Goal: Navigation & Orientation: Find specific page/section

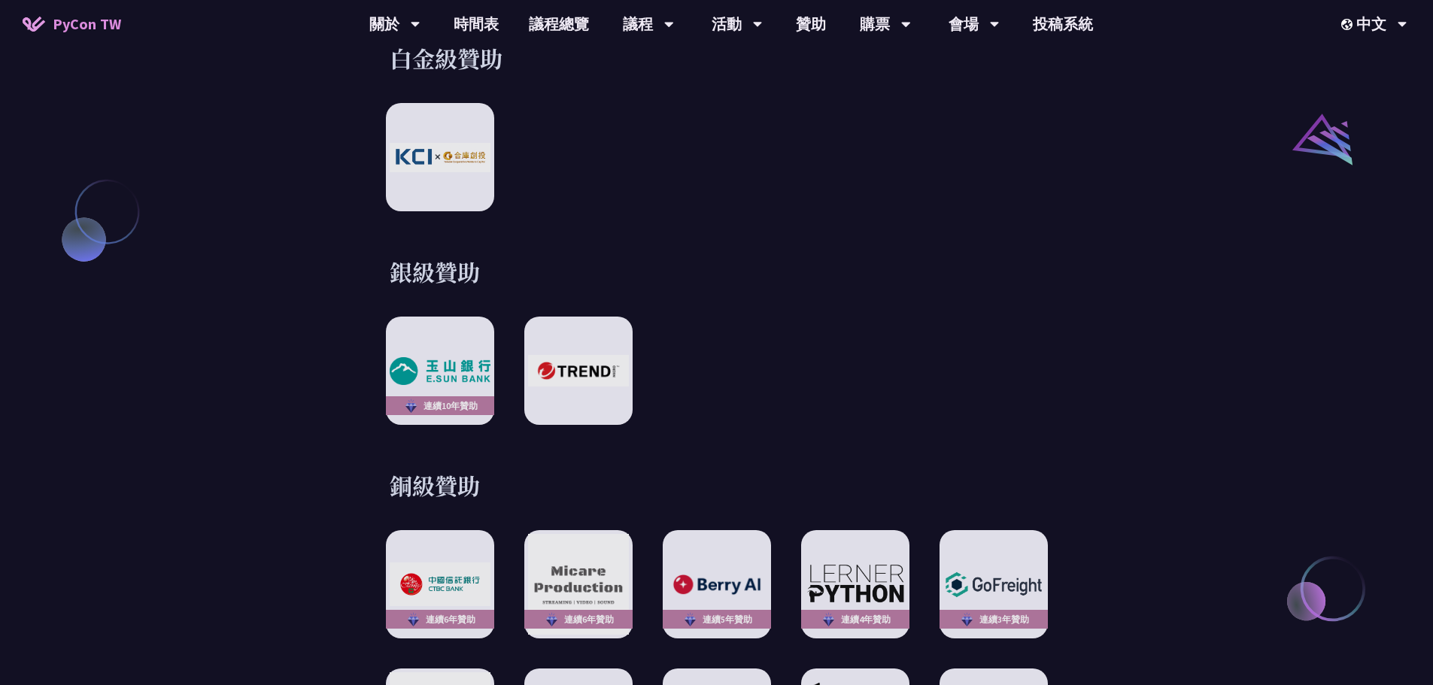
scroll to position [2106, 0]
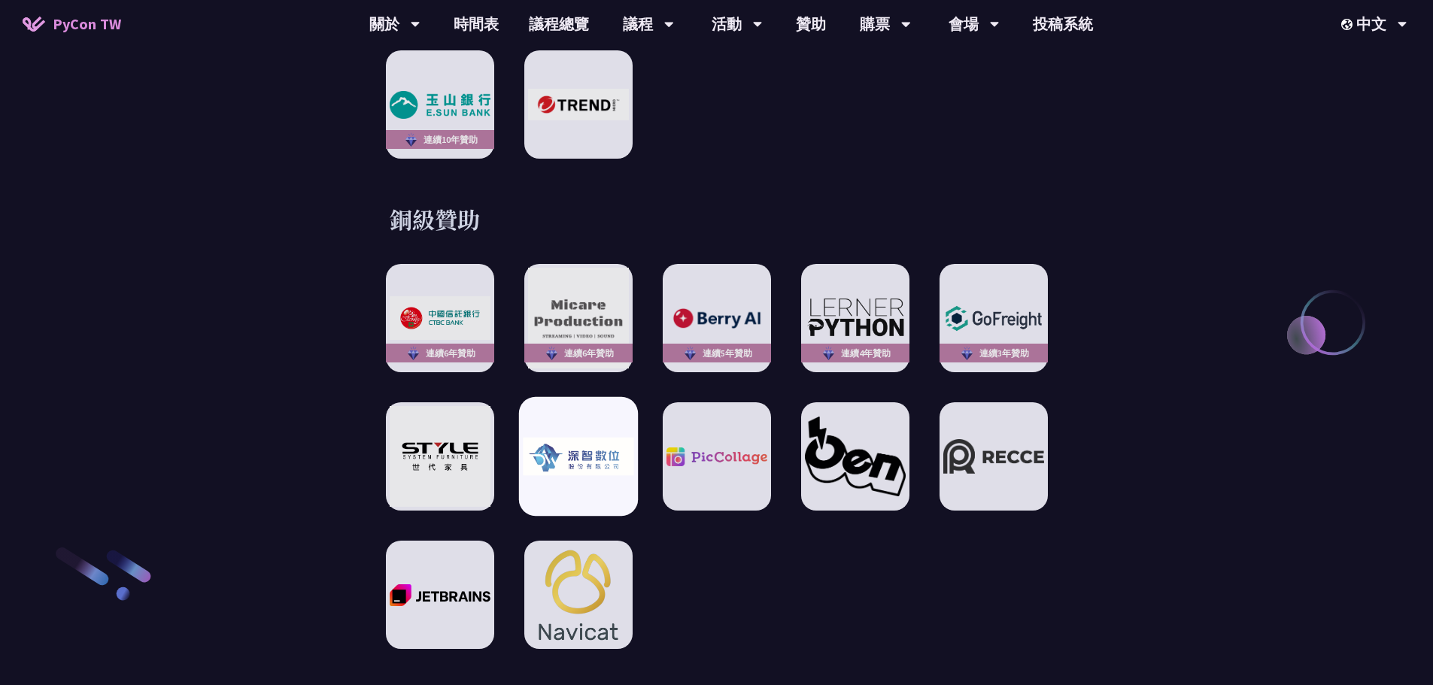
click at [542, 444] on img at bounding box center [578, 457] width 111 height 38
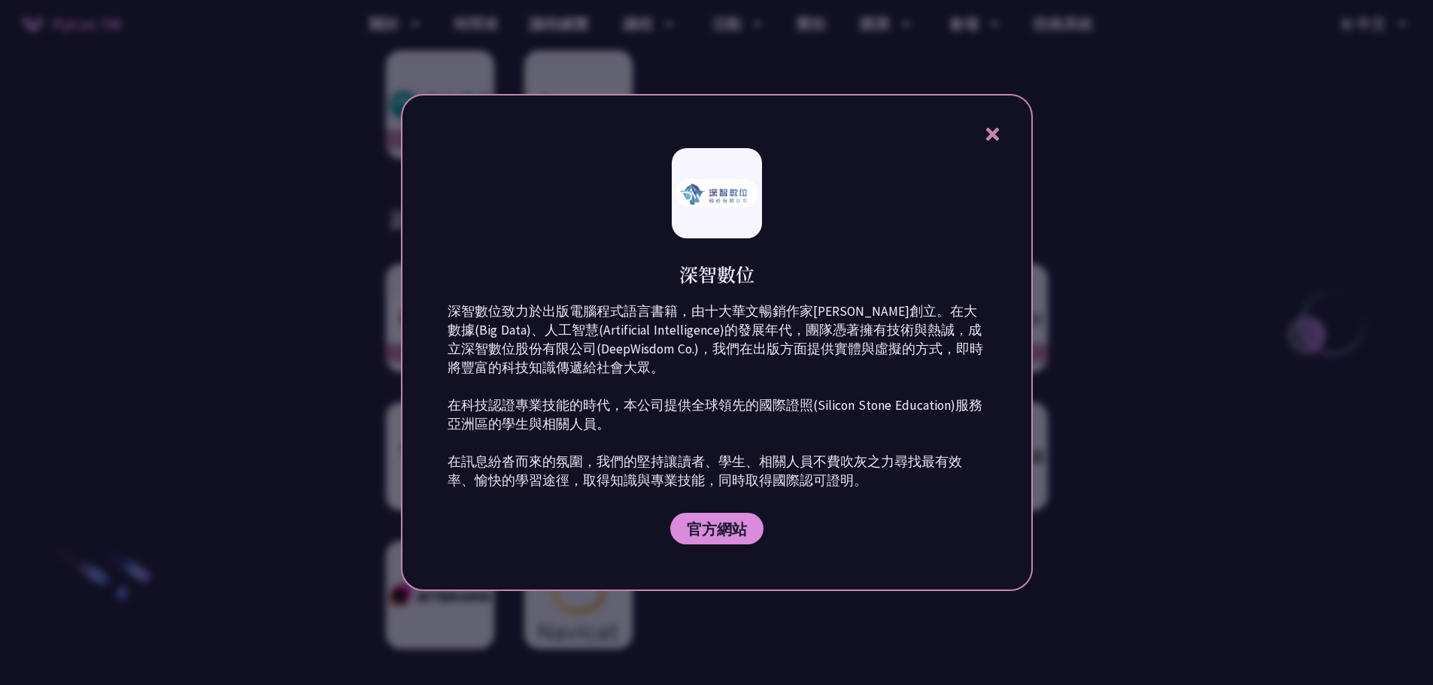
click at [1001, 131] on icon at bounding box center [992, 134] width 19 height 19
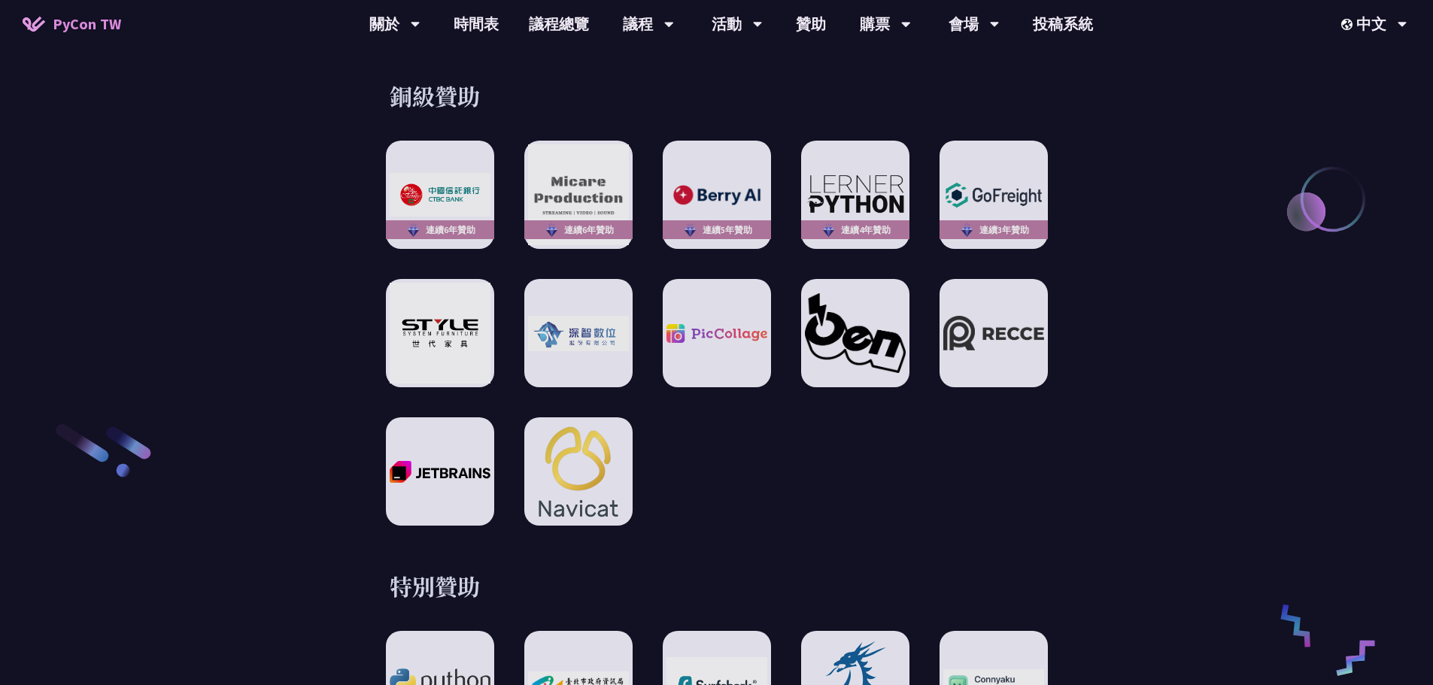
scroll to position [2482, 0]
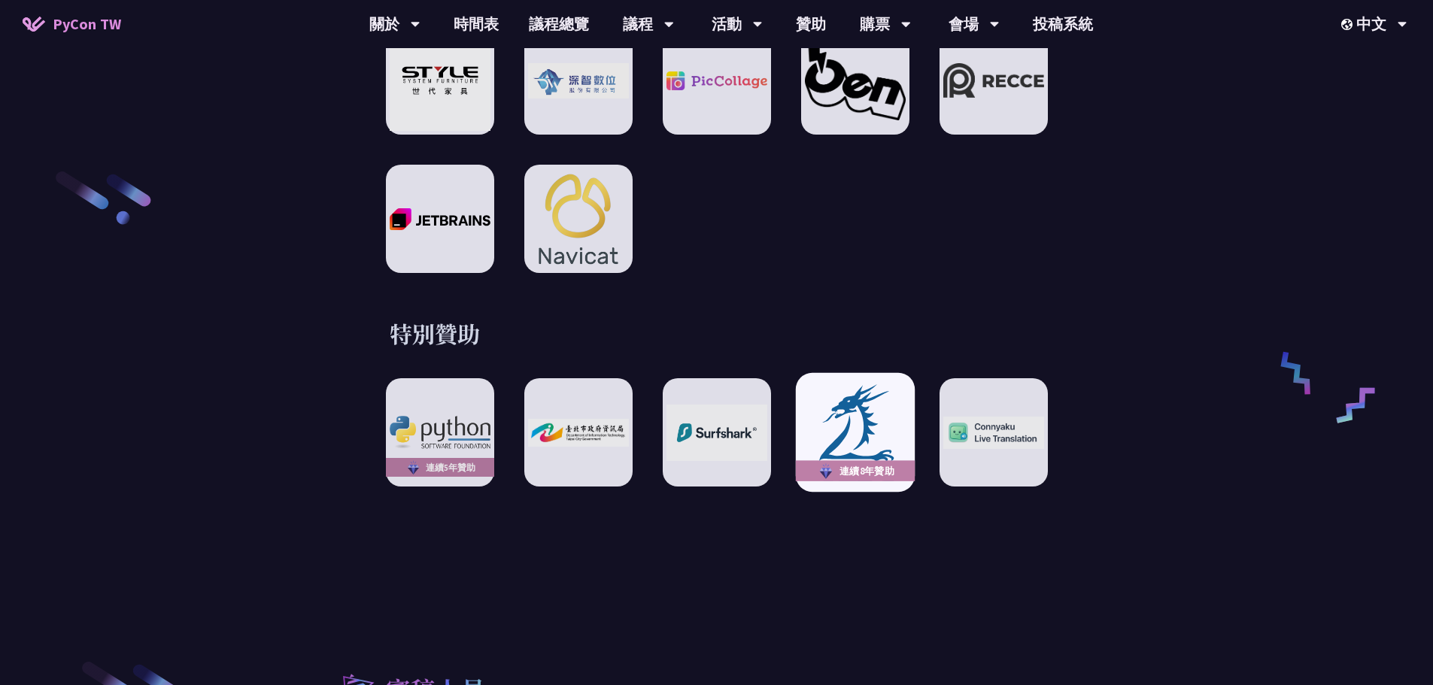
click at [857, 414] on img at bounding box center [855, 432] width 111 height 102
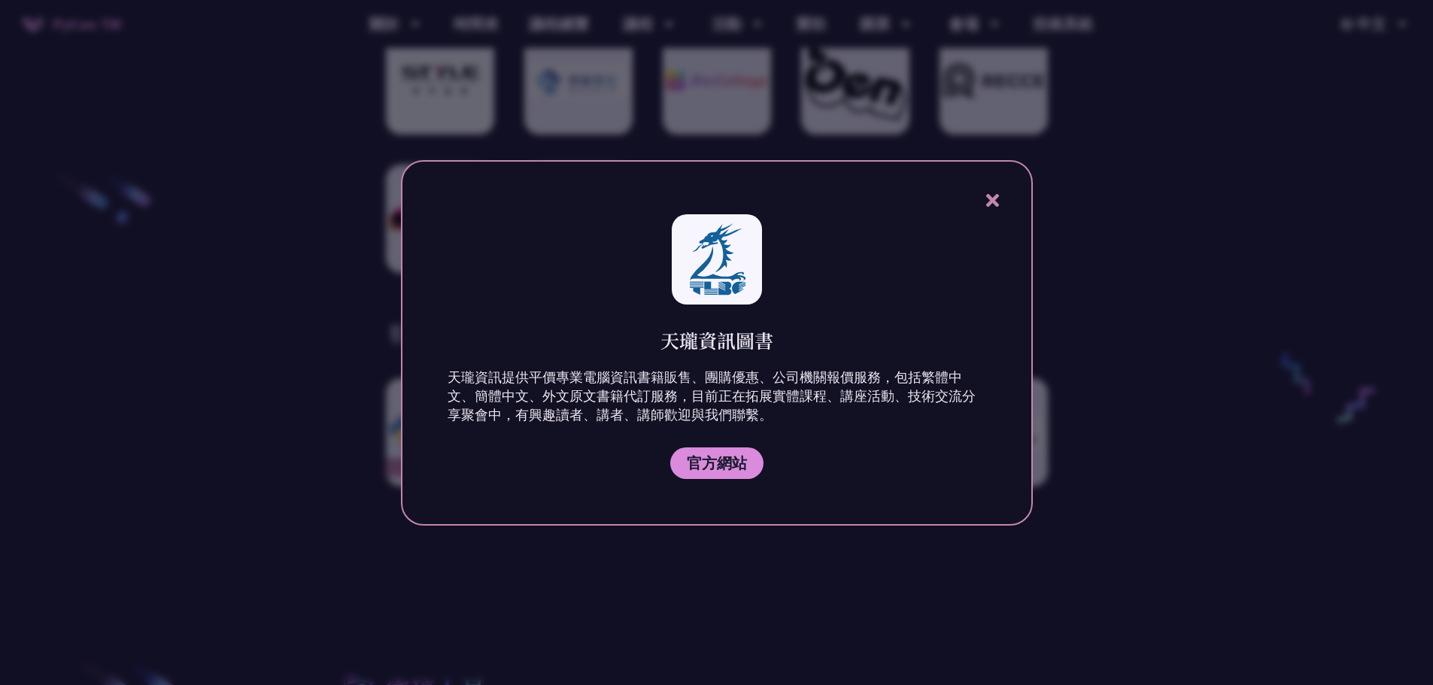
click at [992, 203] on icon at bounding box center [992, 200] width 13 height 13
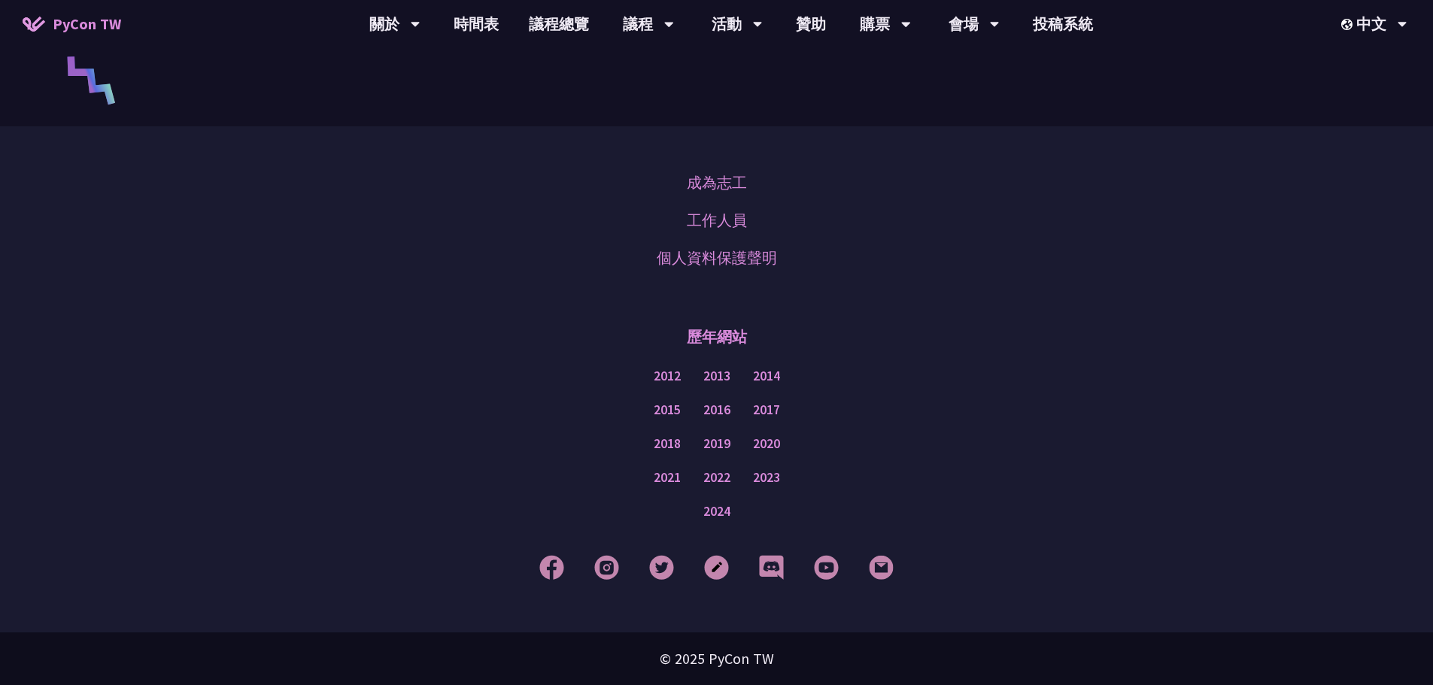
scroll to position [3788, 0]
drag, startPoint x: 1439, startPoint y: 38, endPoint x: 1392, endPoint y: 657, distance: 620.9
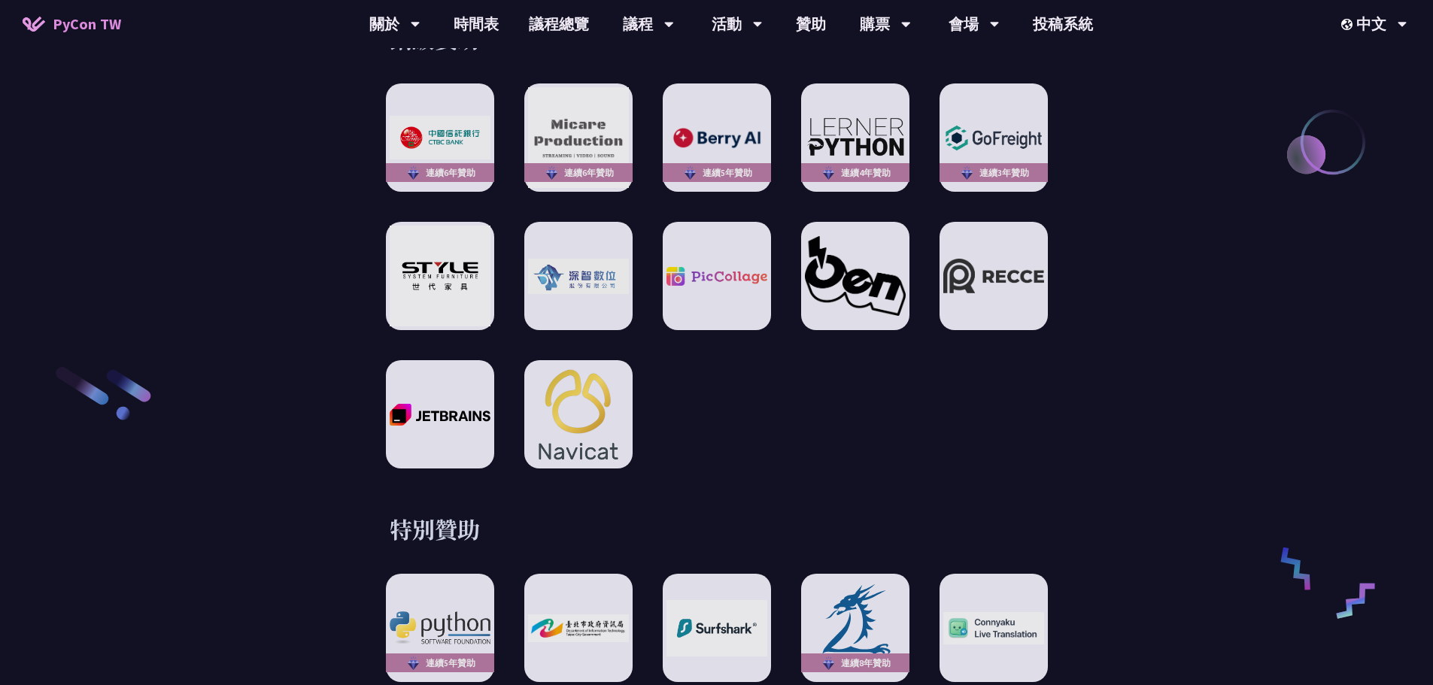
scroll to position [2133, 0]
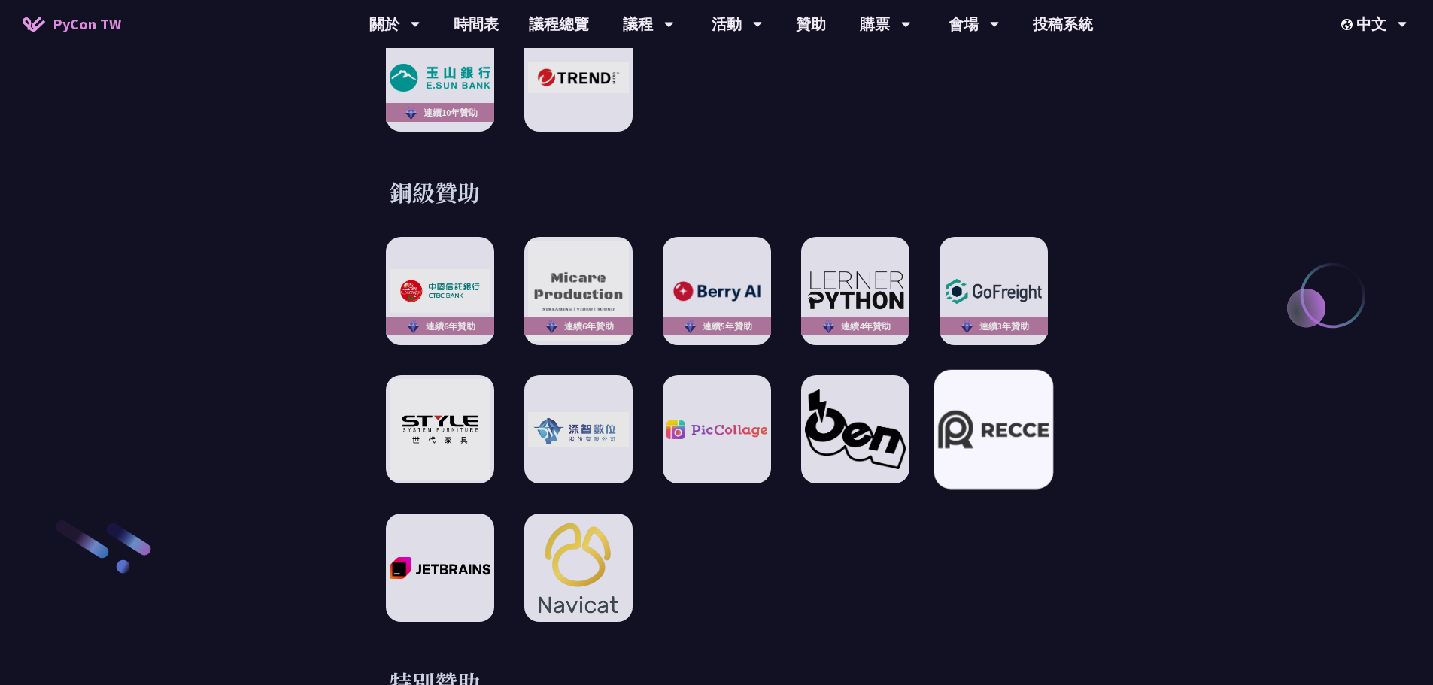
click at [979, 433] on img at bounding box center [993, 430] width 111 height 38
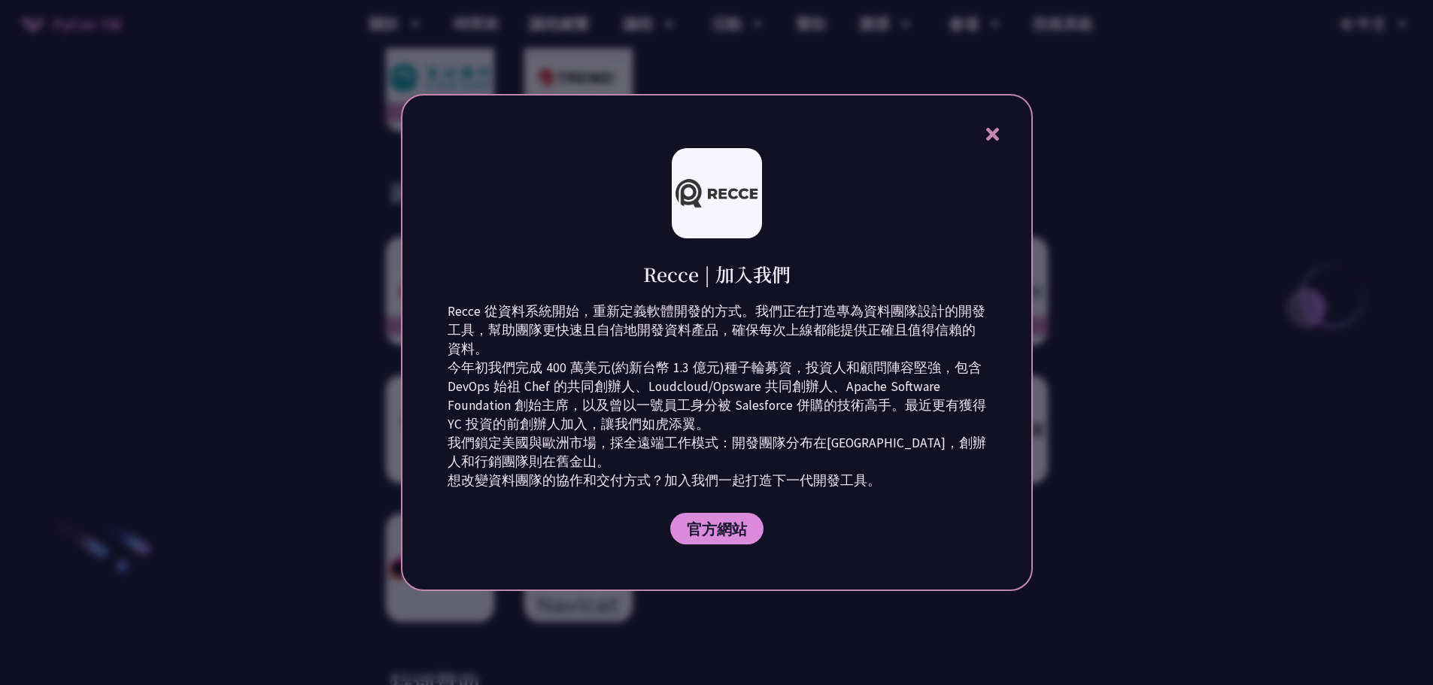
click at [984, 132] on icon at bounding box center [992, 134] width 19 height 19
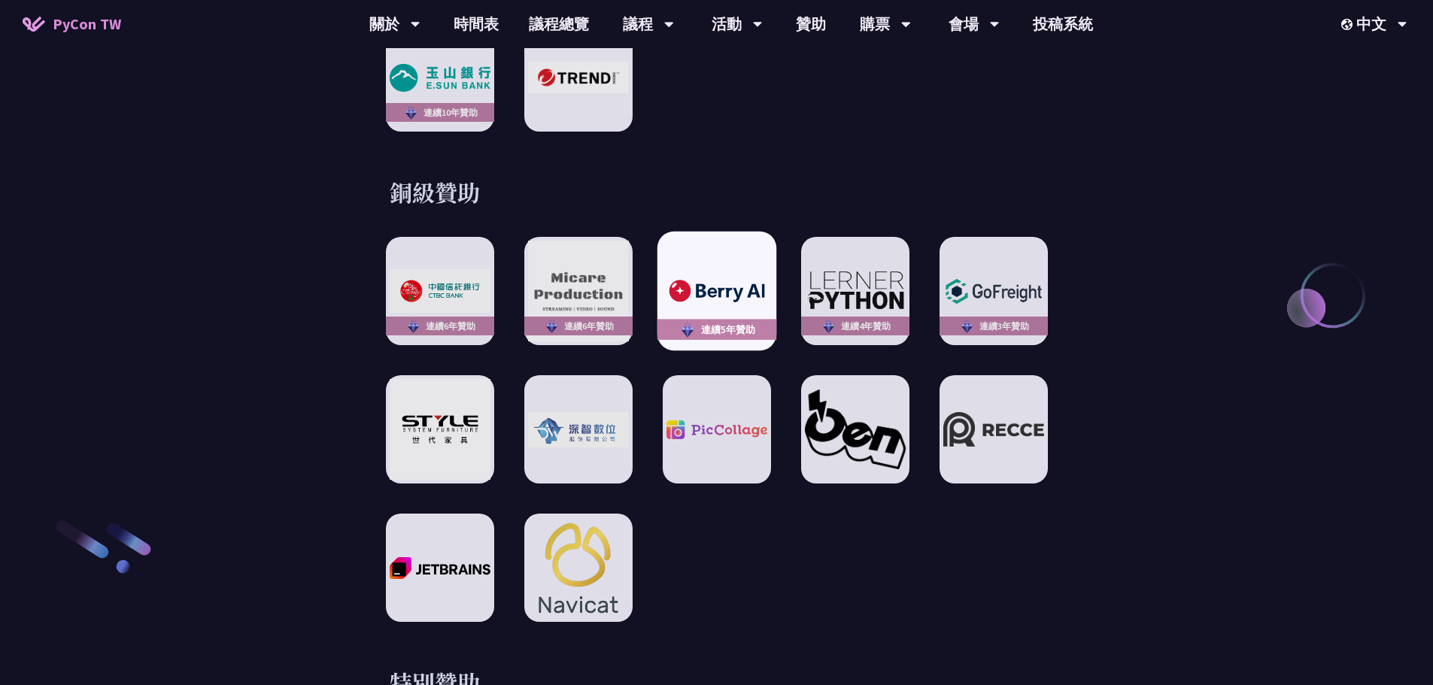
click at [715, 299] on div "連續5年贊助" at bounding box center [716, 291] width 119 height 119
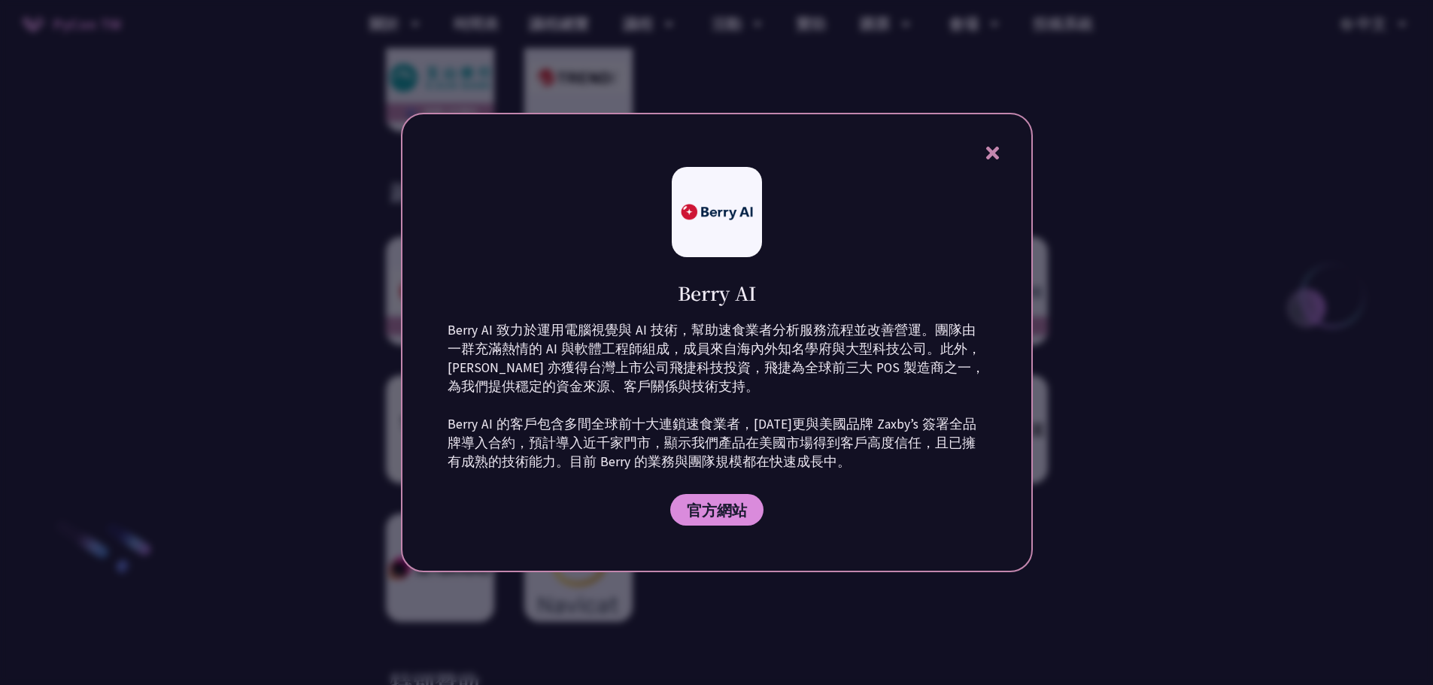
click at [993, 151] on icon at bounding box center [992, 153] width 13 height 13
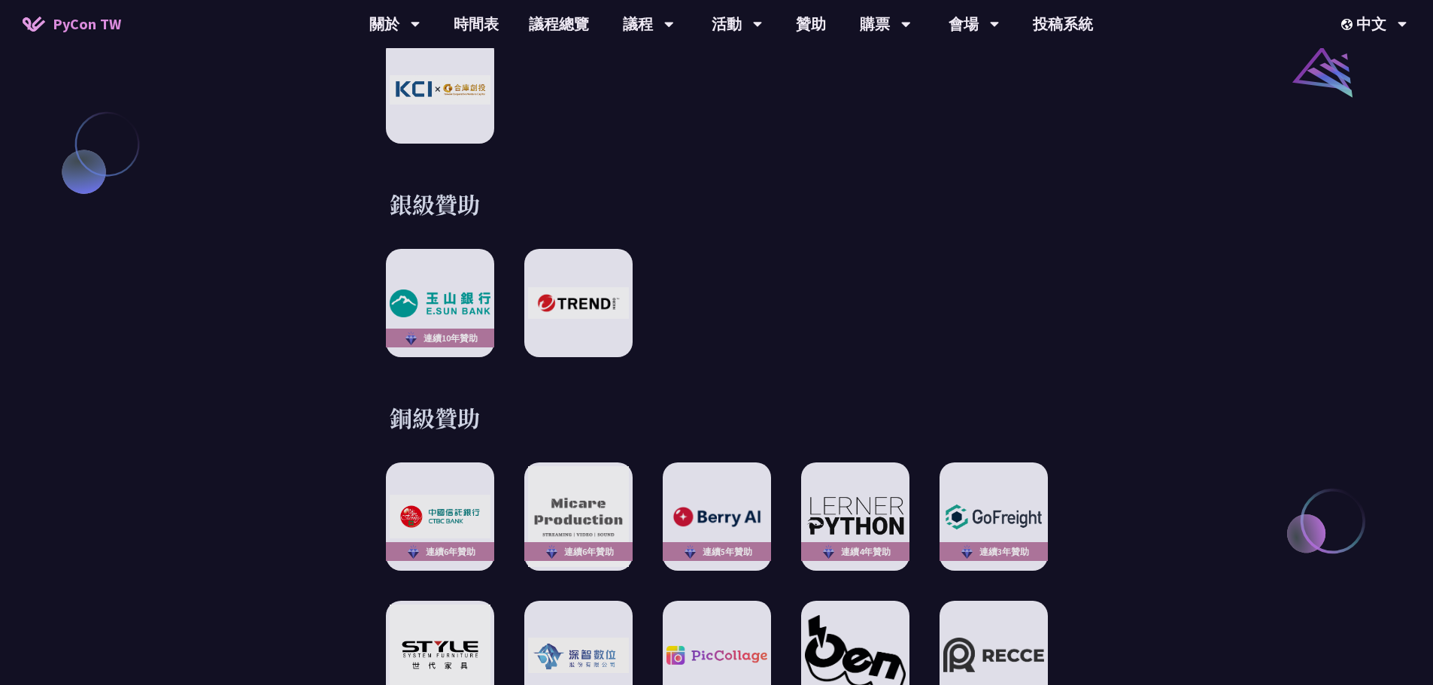
scroll to position [1832, 0]
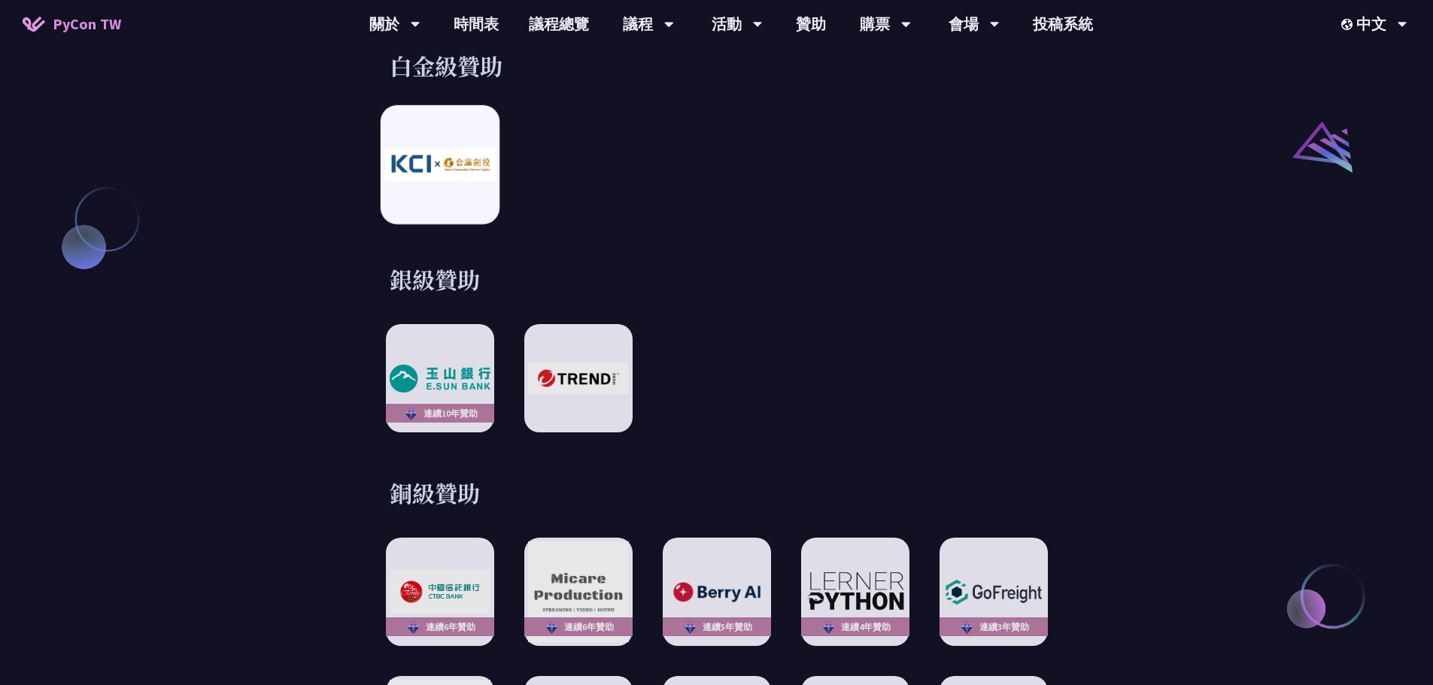
click at [415, 149] on img at bounding box center [439, 165] width 111 height 32
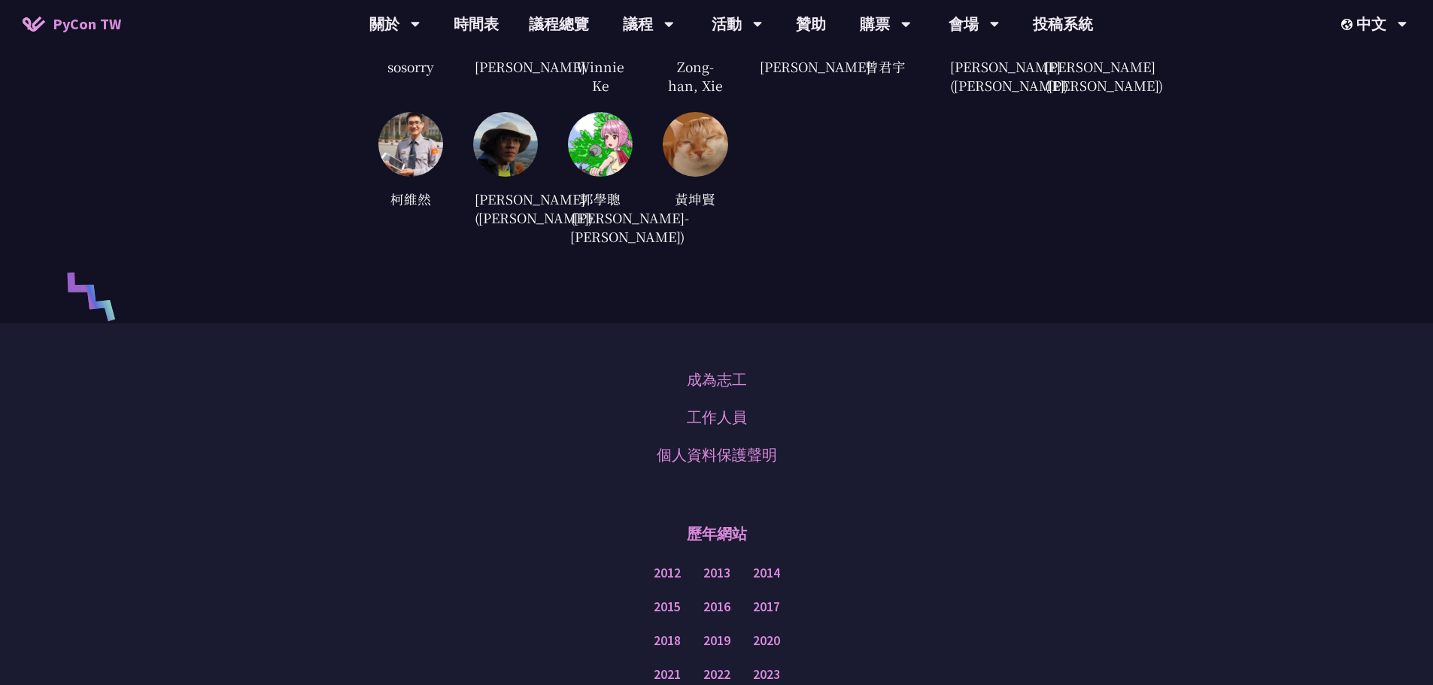
scroll to position [3788, 0]
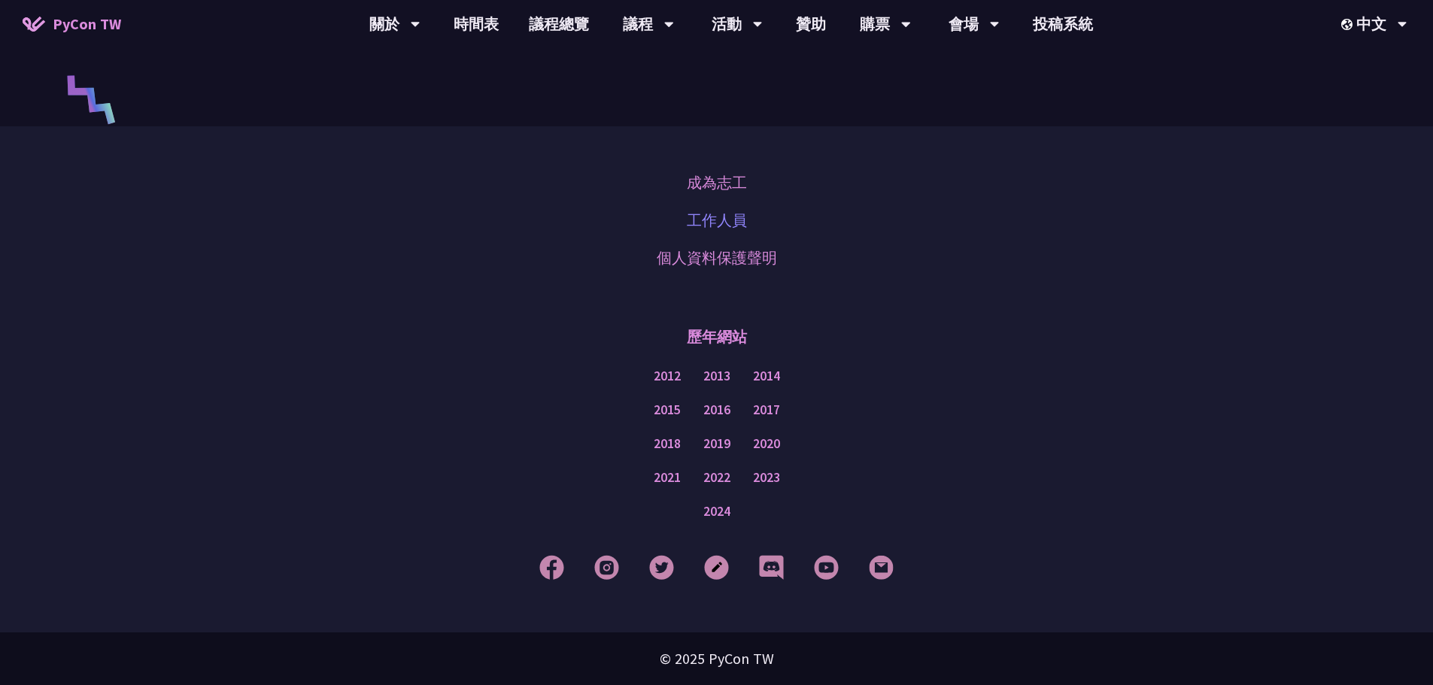
click at [691, 214] on link "工作人員" at bounding box center [717, 220] width 60 height 23
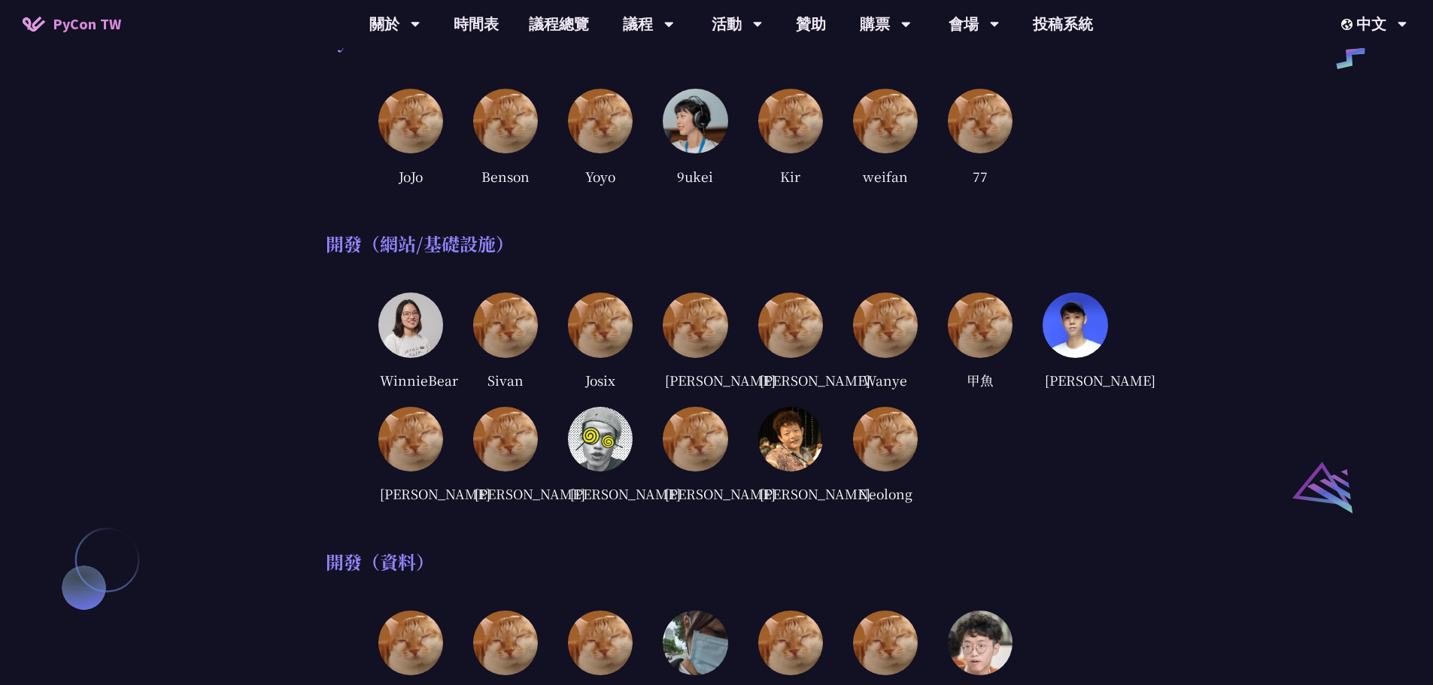
scroll to position [752, 0]
